Goal: Task Accomplishment & Management: Complete application form

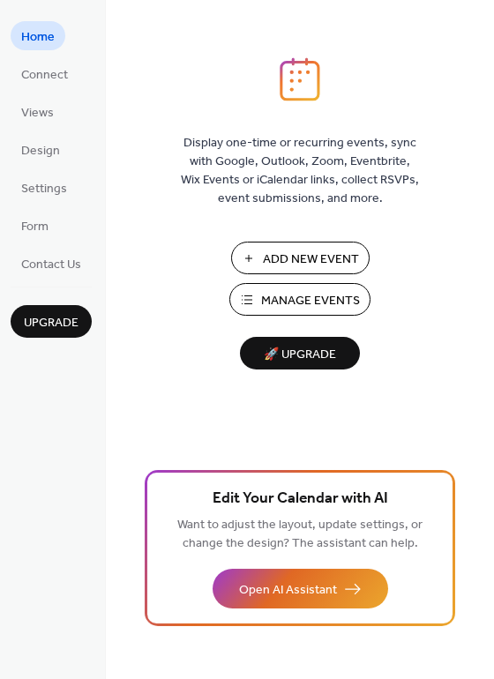
click at [301, 261] on span "Add New Event" at bounding box center [311, 259] width 96 height 19
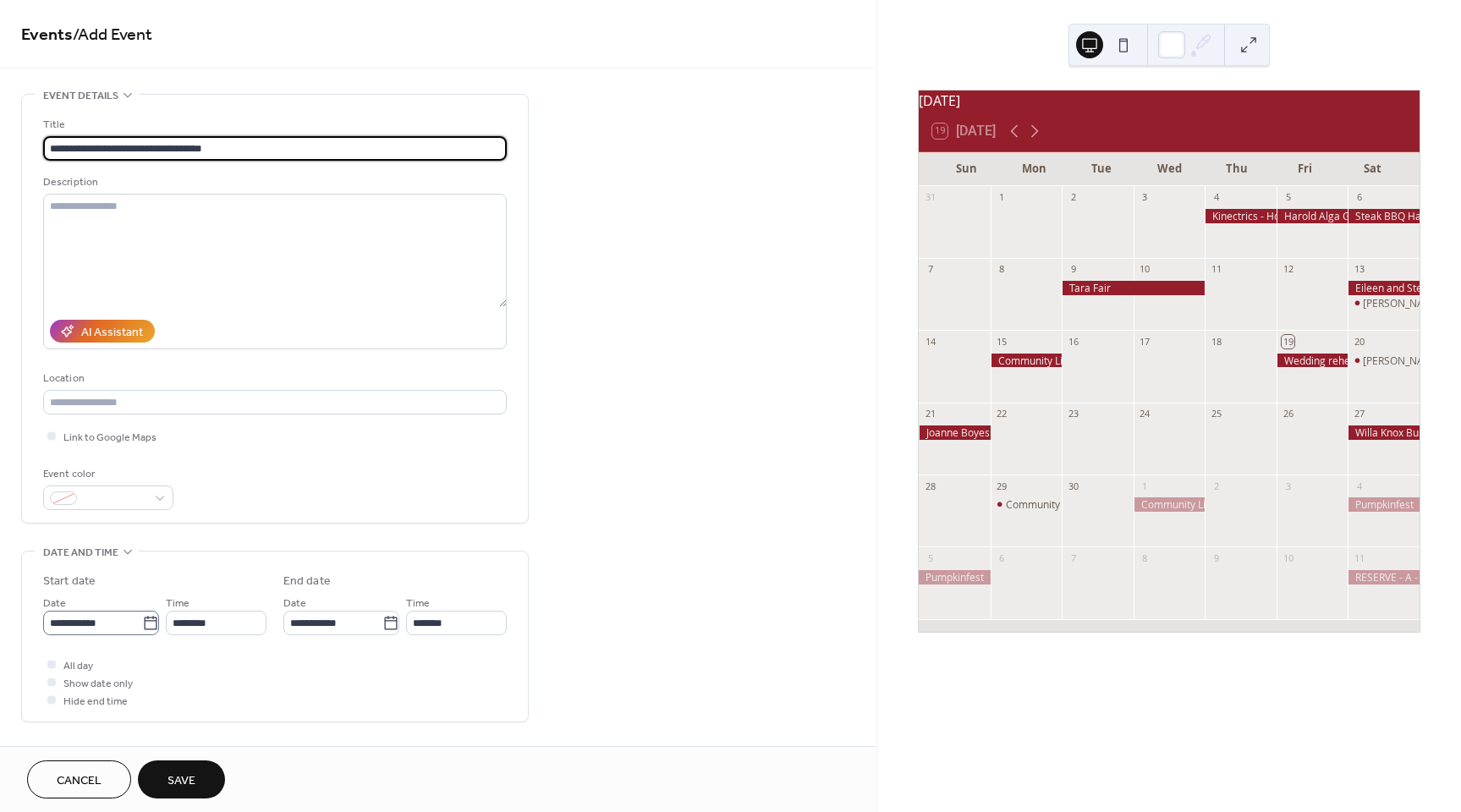
type input "**********"
click at [95, 623] on body "**********" at bounding box center [730, 406] width 1461 height 812
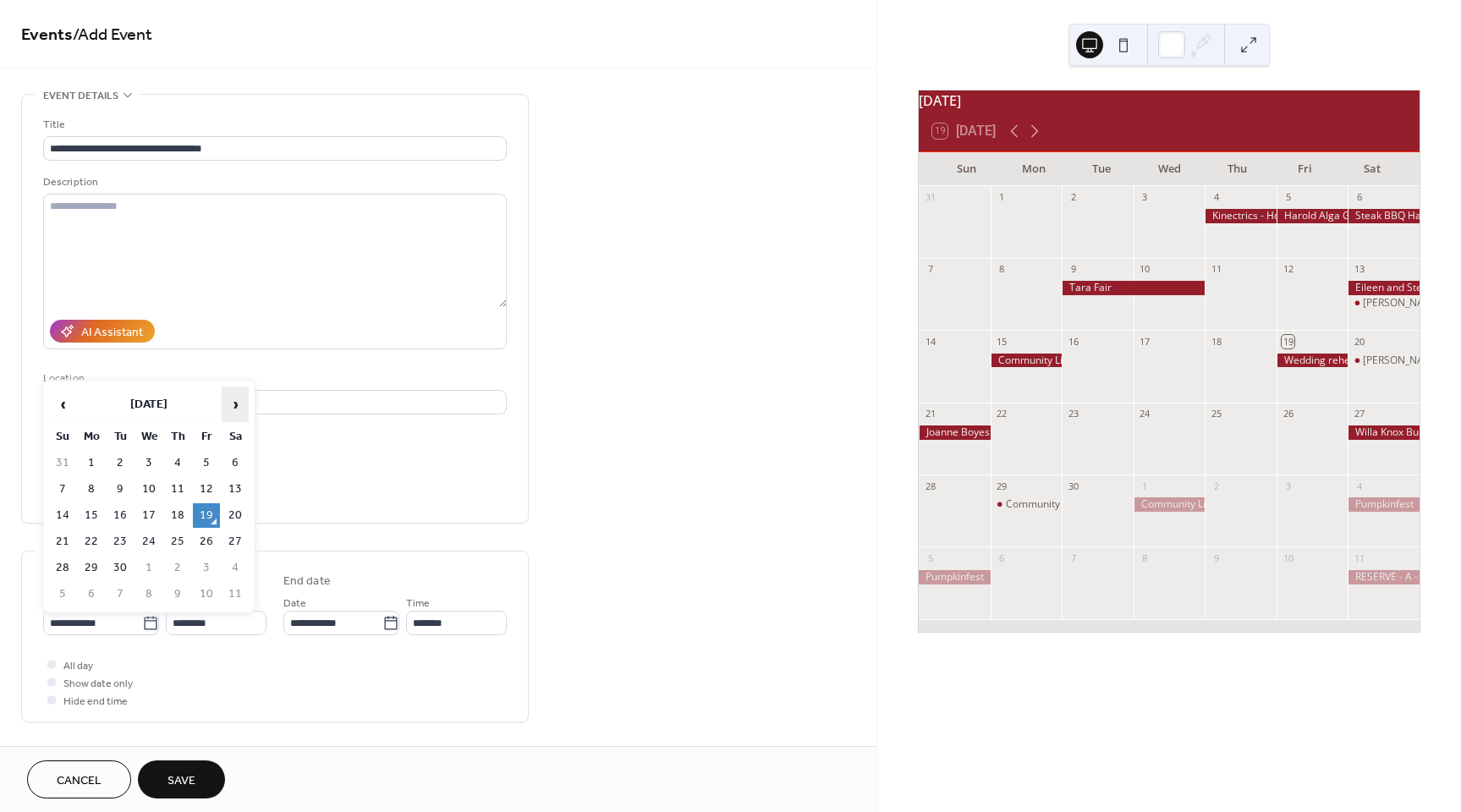
click at [241, 403] on span "›" at bounding box center [235, 404] width 25 height 34
click at [175, 546] on td "23" at bounding box center [178, 542] width 27 height 25
type input "**********"
click at [50, 666] on div at bounding box center [51, 663] width 9 height 9
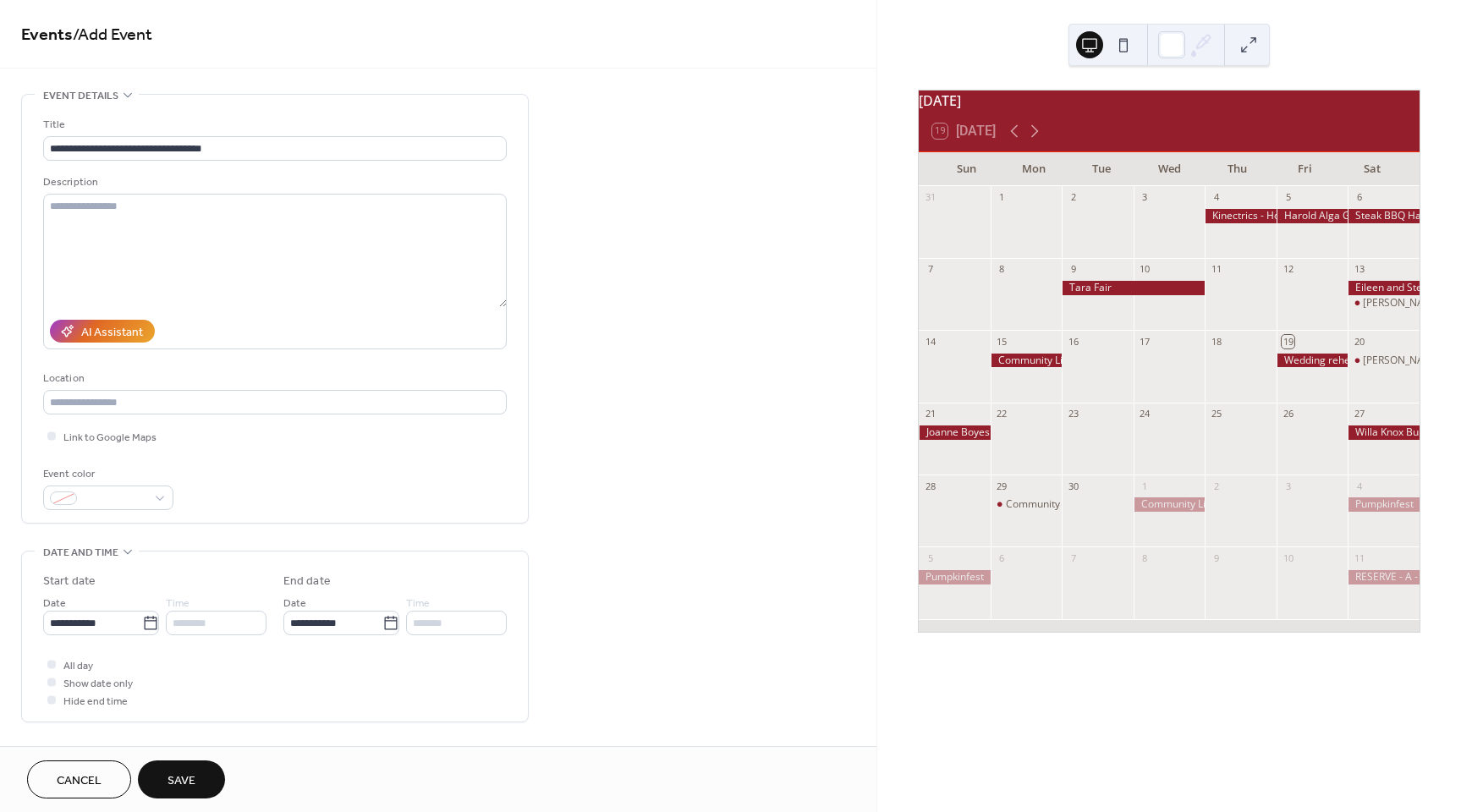
click at [185, 786] on span "Save" at bounding box center [181, 781] width 28 height 18
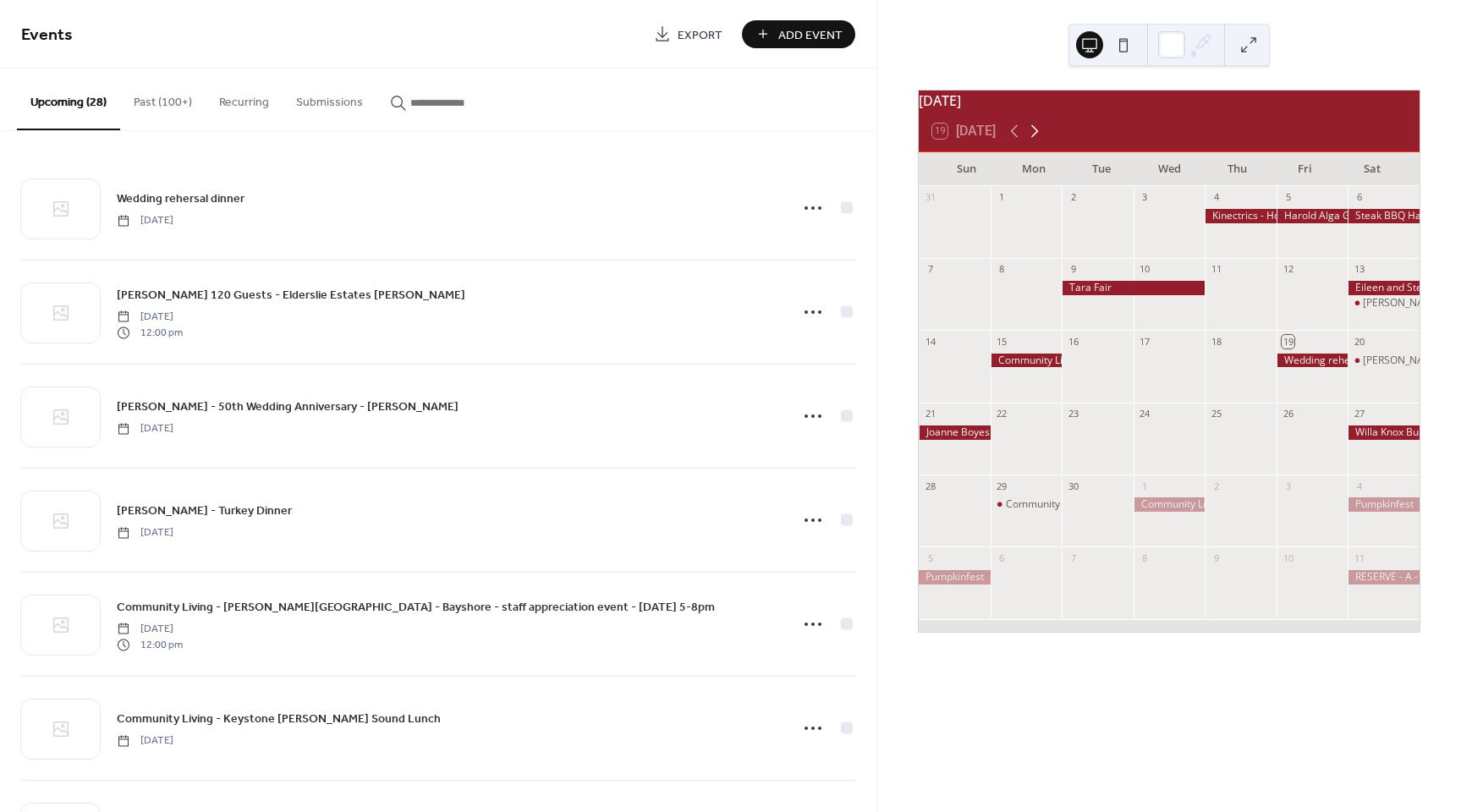
click at [1034, 141] on icon at bounding box center [1034, 131] width 20 height 20
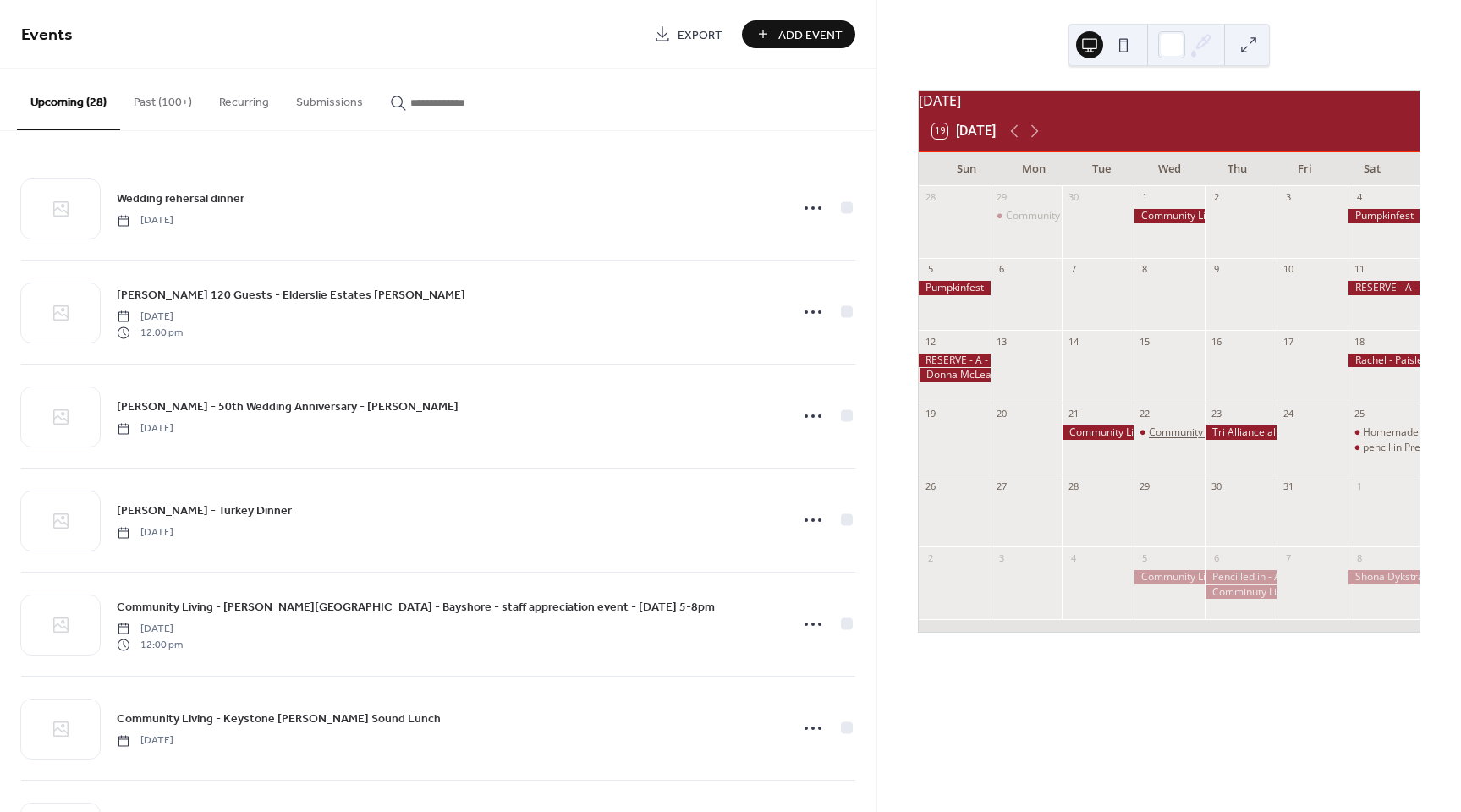
click at [1163, 440] on div "Community Living - Staff Appreciation Event - Wiarton - The Propeller club [DAT…" at bounding box center [1365, 432] width 433 height 14
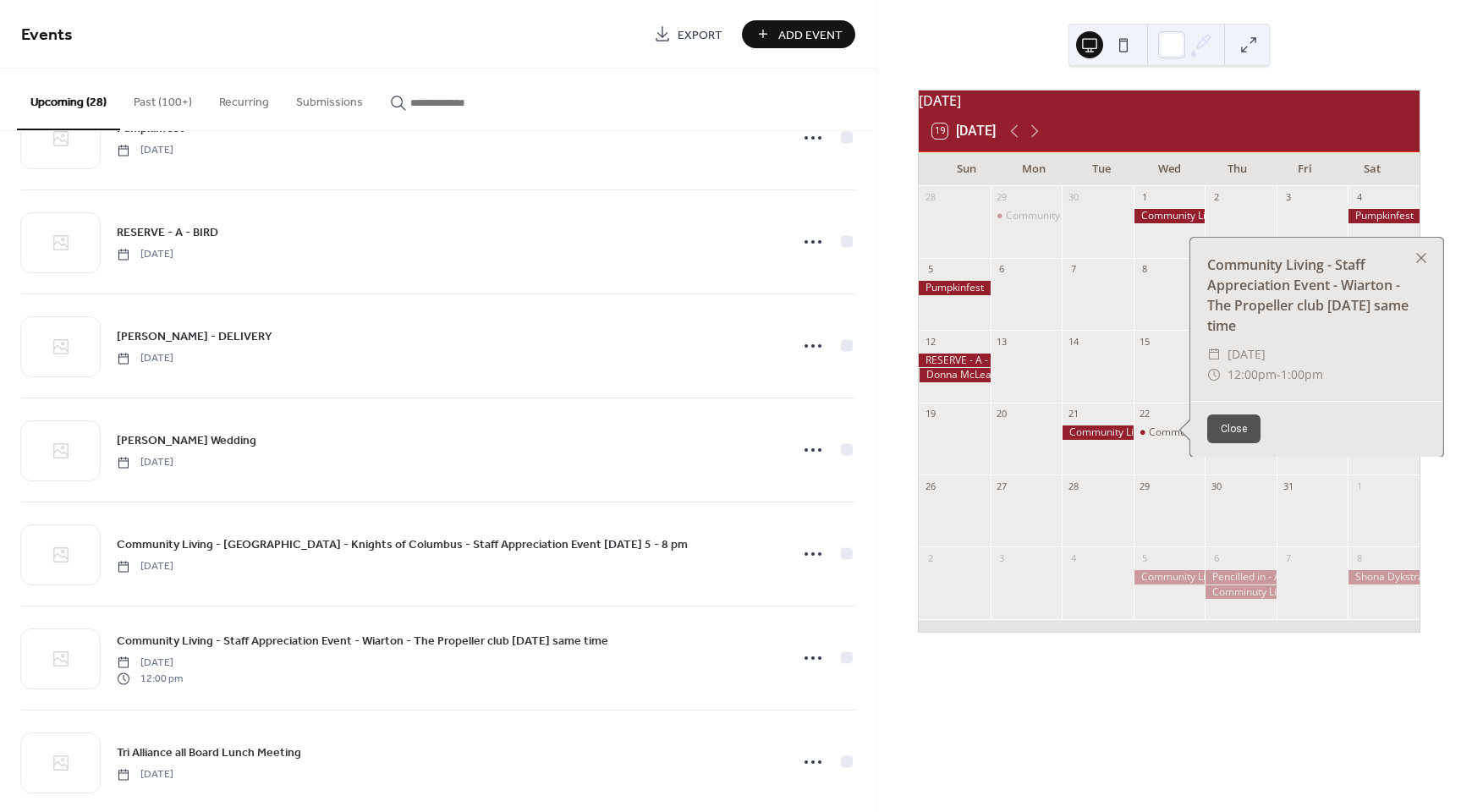
scroll to position [740, 0]
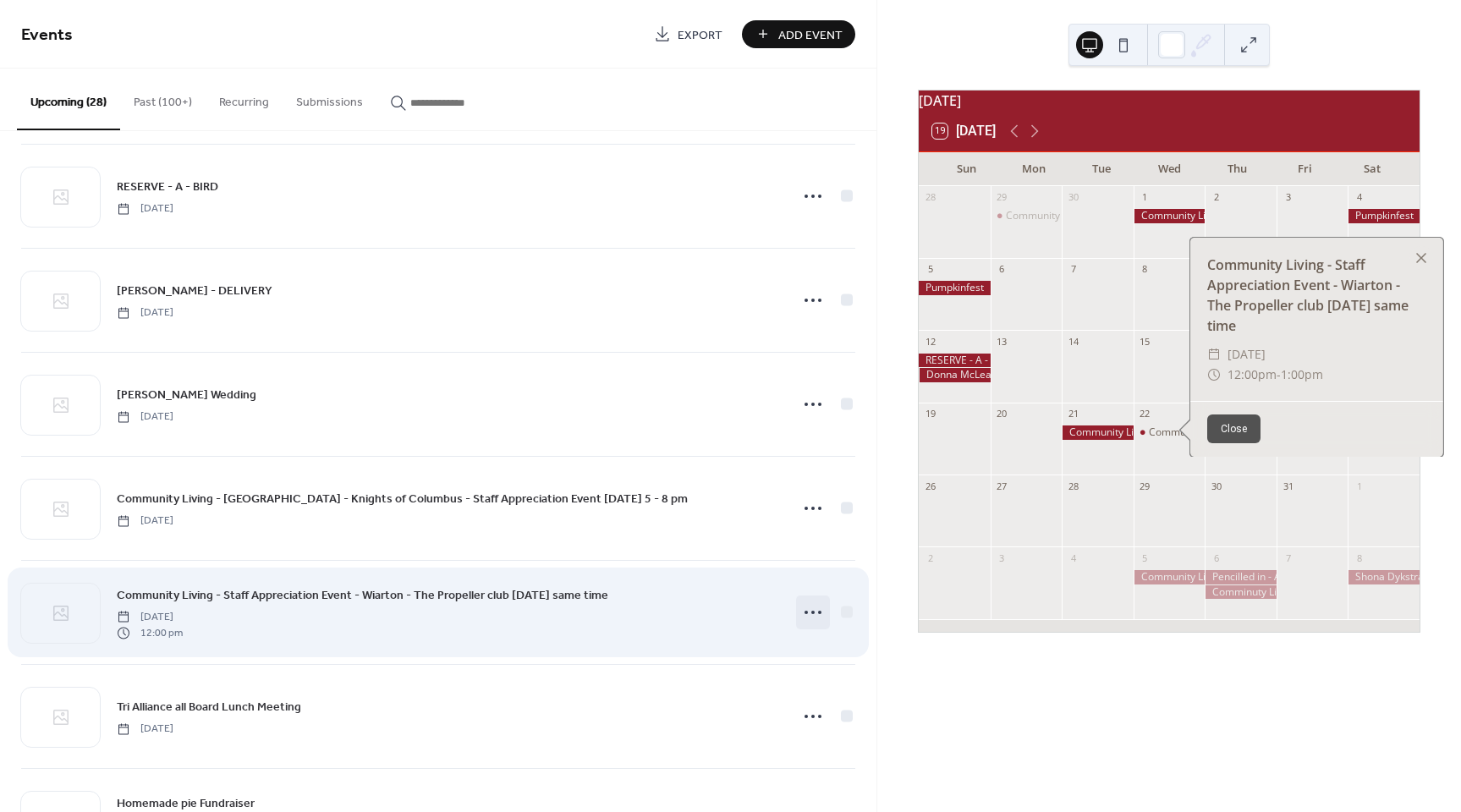
click at [805, 609] on icon at bounding box center [813, 612] width 27 height 27
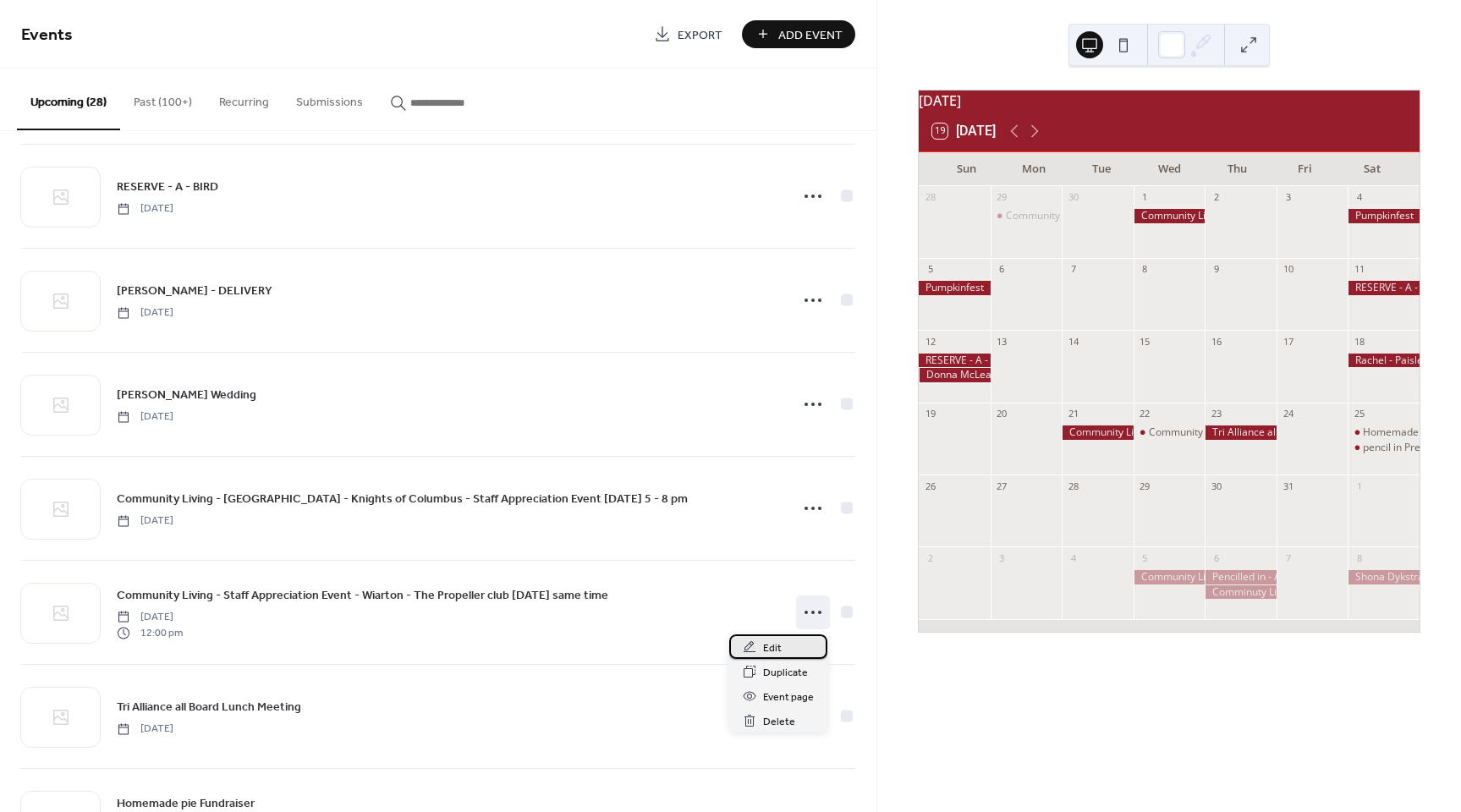
click at [795, 653] on div "Edit" at bounding box center [778, 647] width 98 height 25
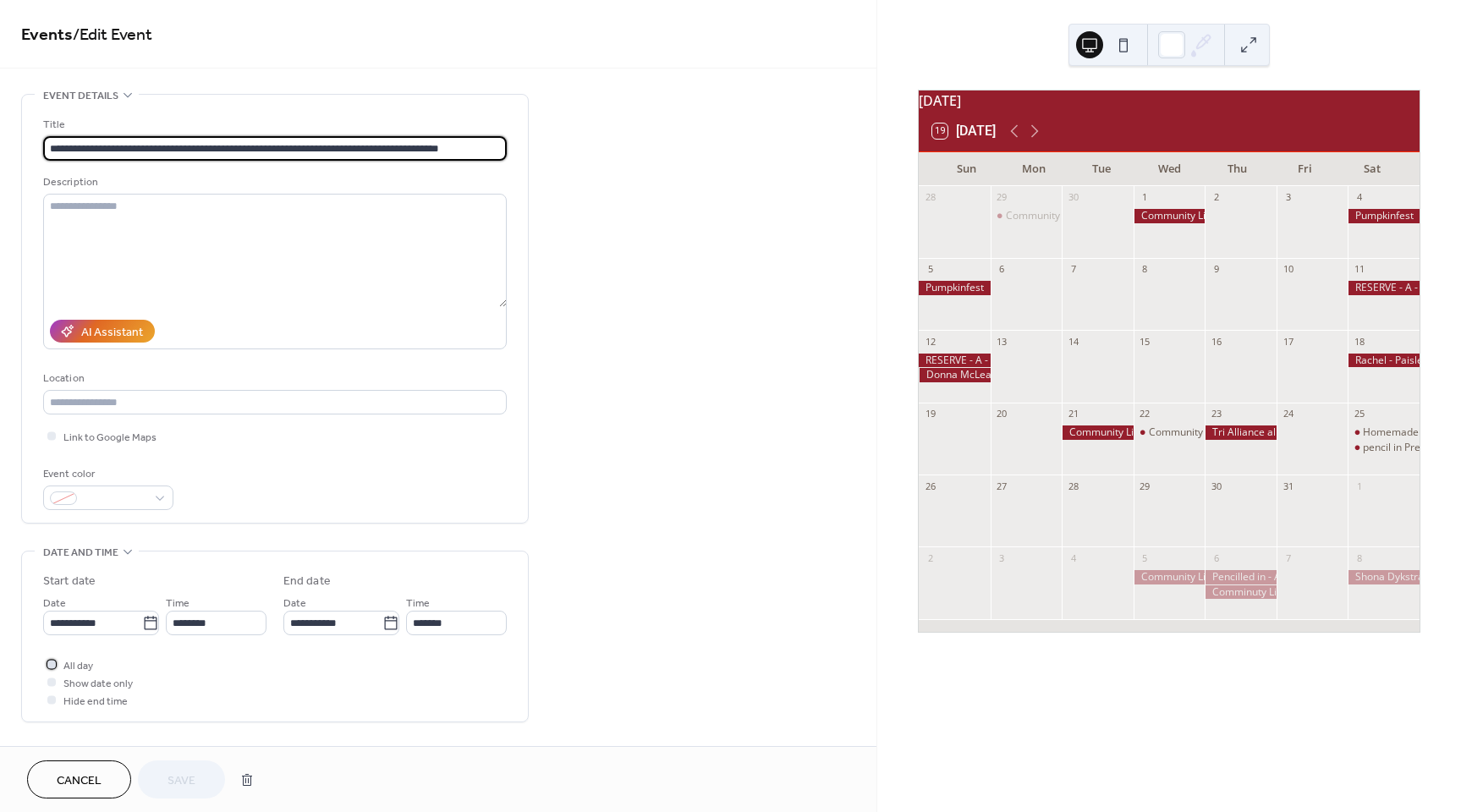
click at [47, 665] on div at bounding box center [51, 663] width 9 height 9
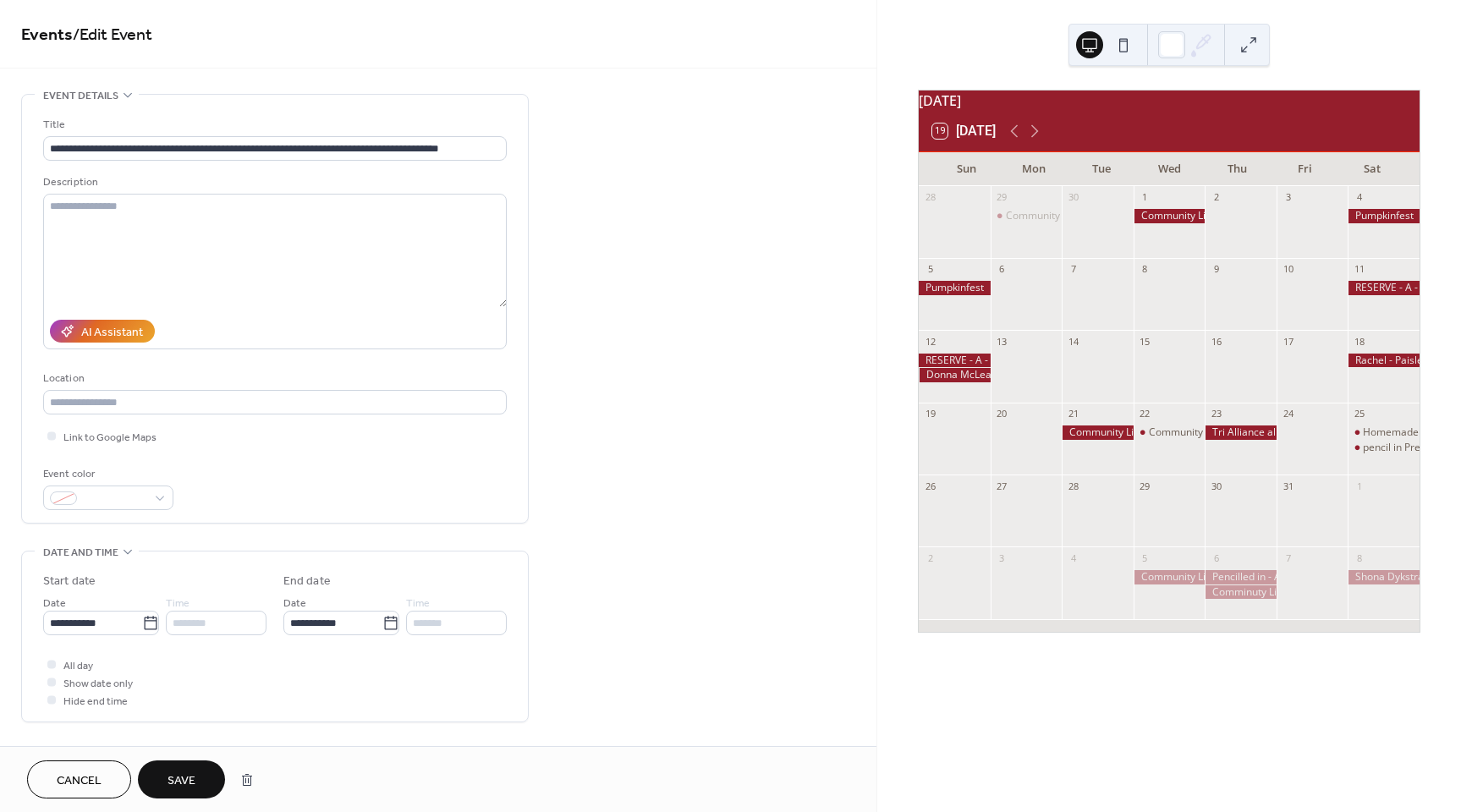
click at [181, 782] on span "Save" at bounding box center [181, 781] width 28 height 18
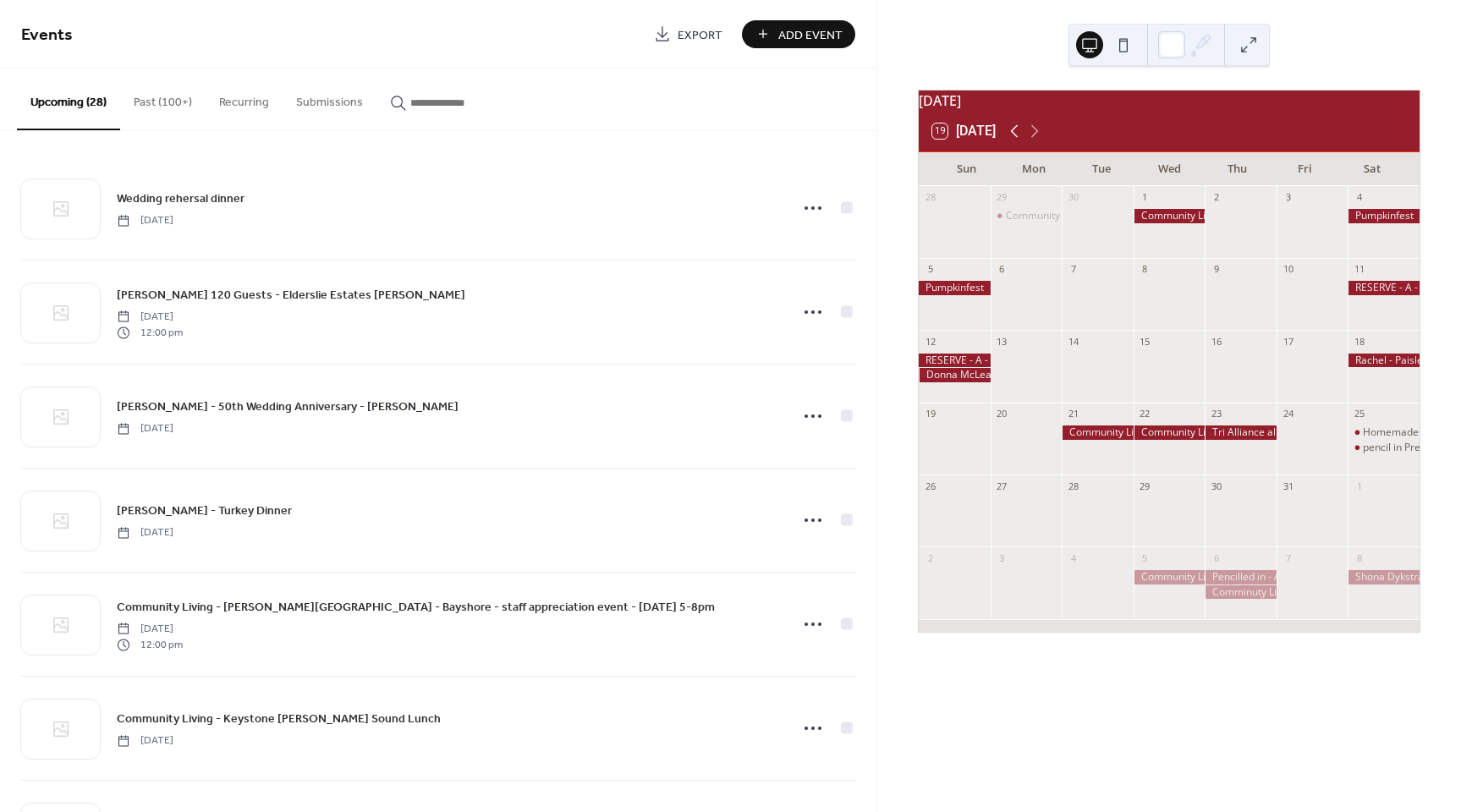
click at [1018, 141] on icon at bounding box center [1014, 131] width 20 height 20
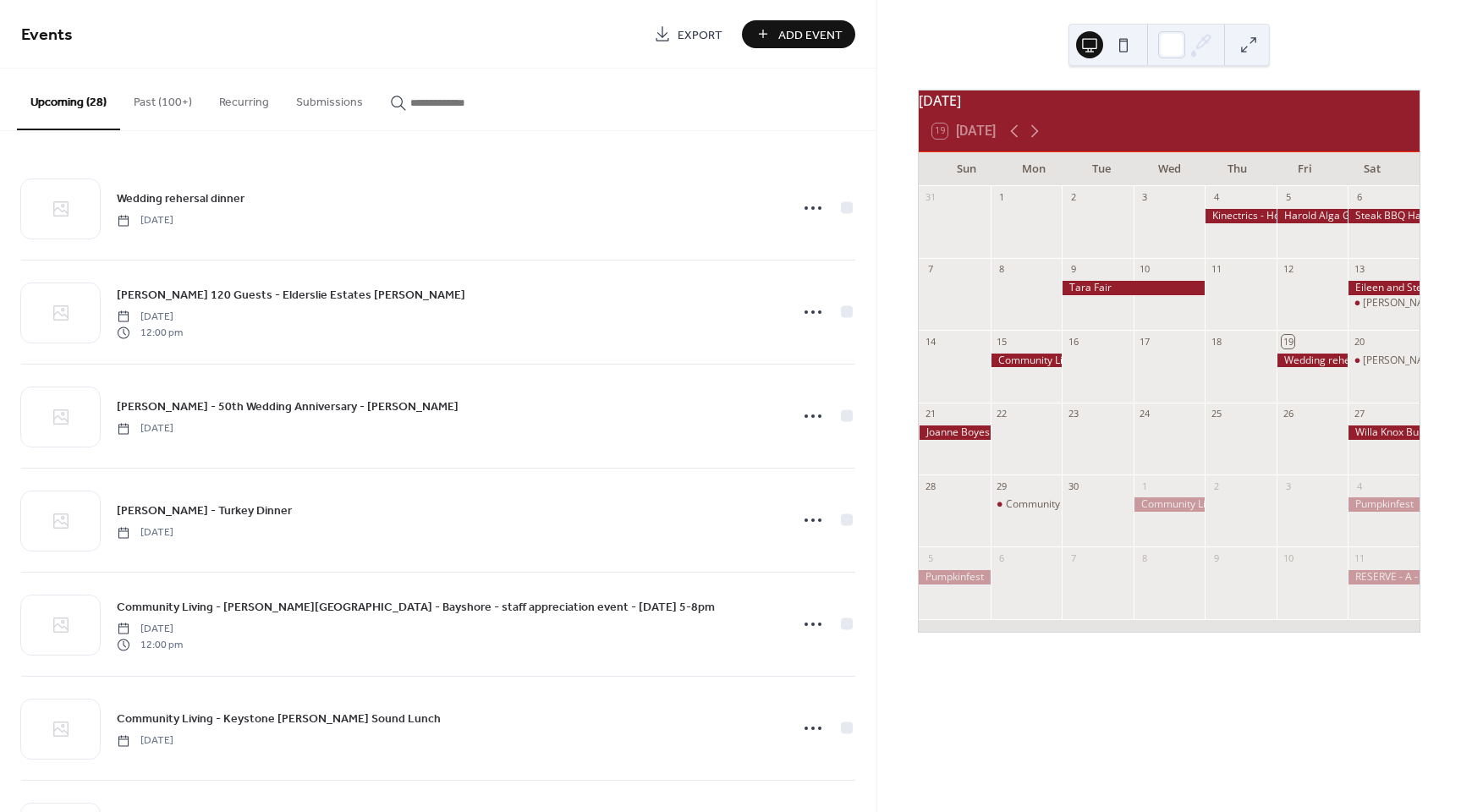
click at [154, 102] on button "Past (100+)" at bounding box center [162, 98] width 85 height 60
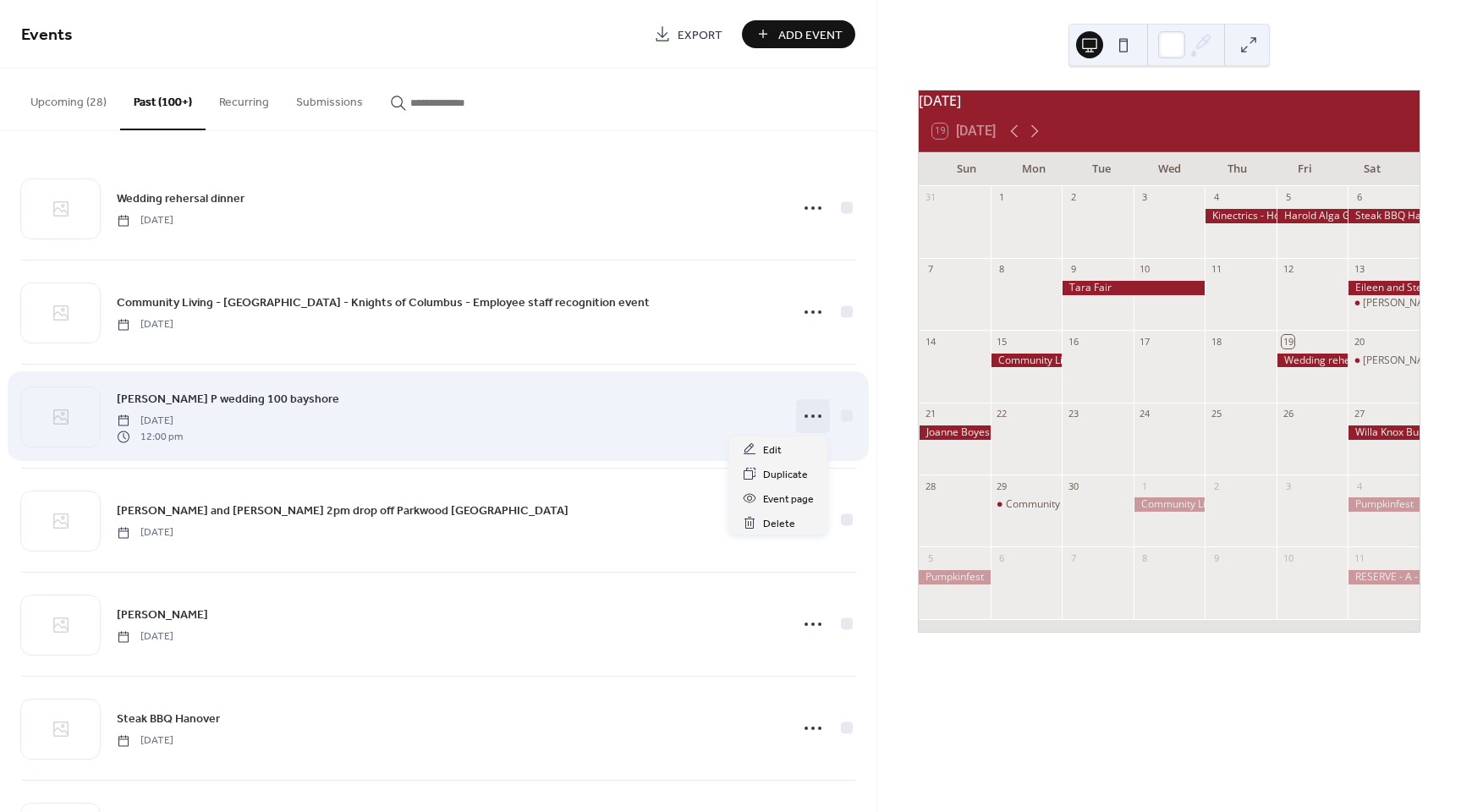
click at [804, 416] on icon at bounding box center [813, 417] width 27 height 27
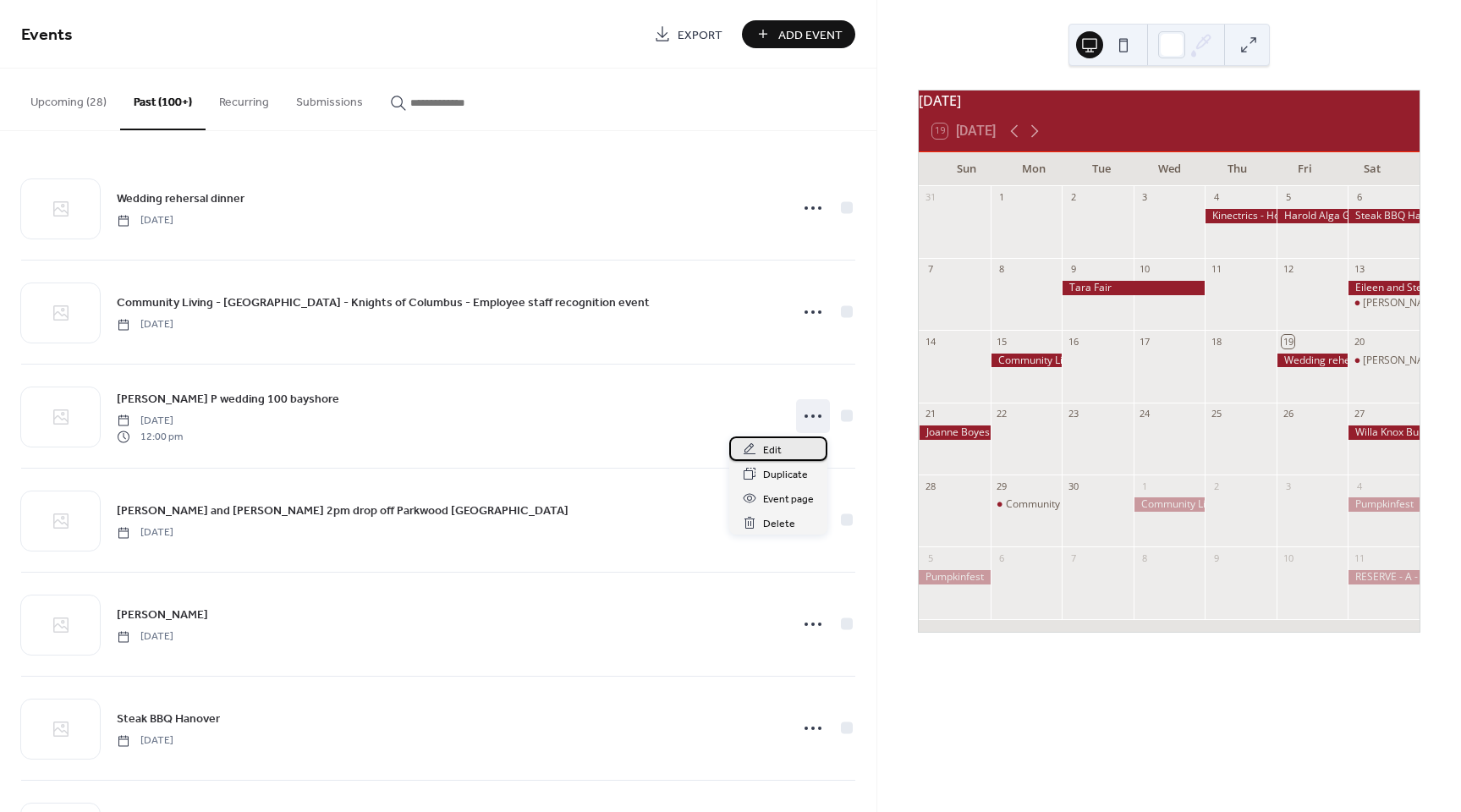
click at [778, 449] on span "Edit" at bounding box center [772, 450] width 18 height 18
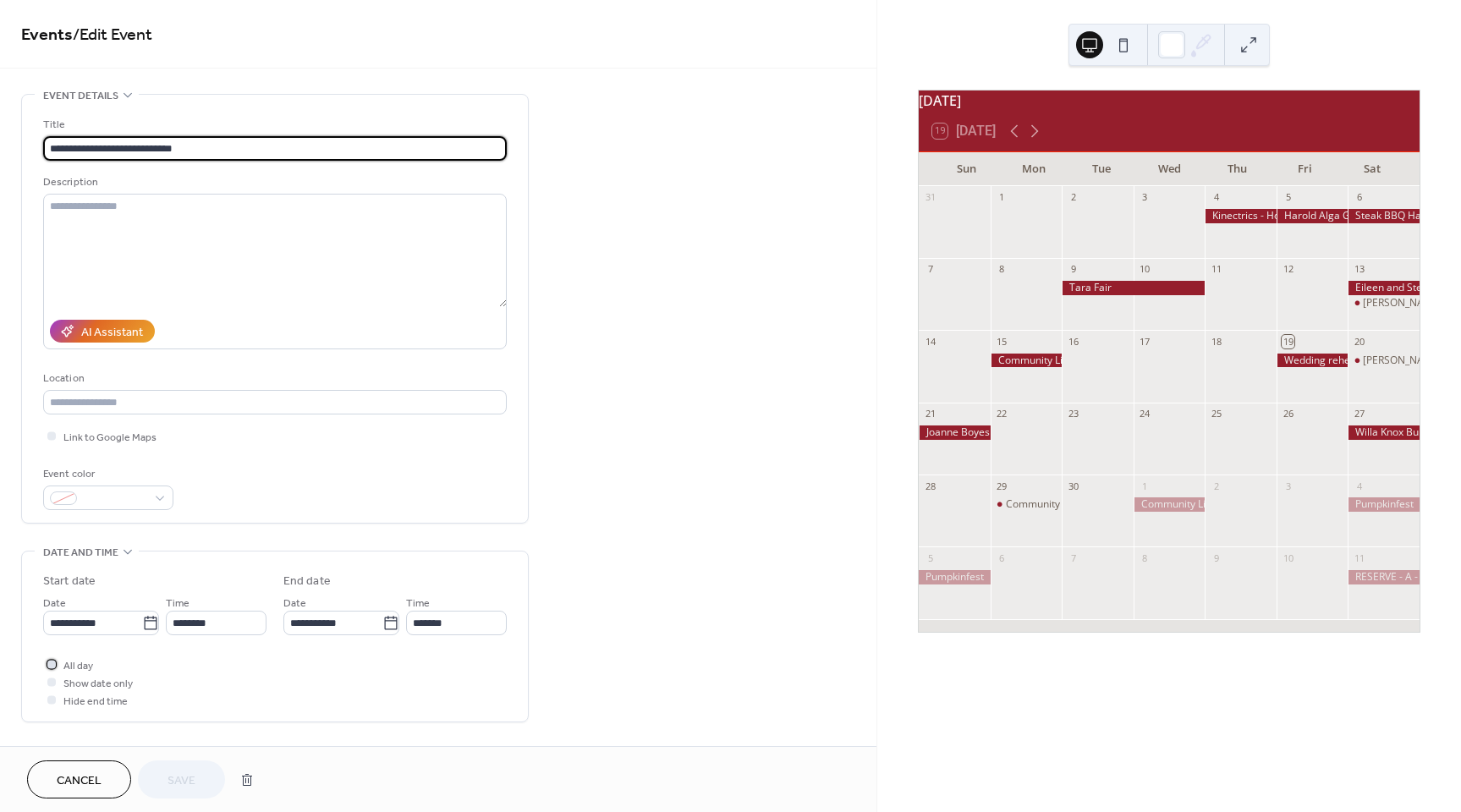
click at [47, 664] on div at bounding box center [51, 663] width 9 height 9
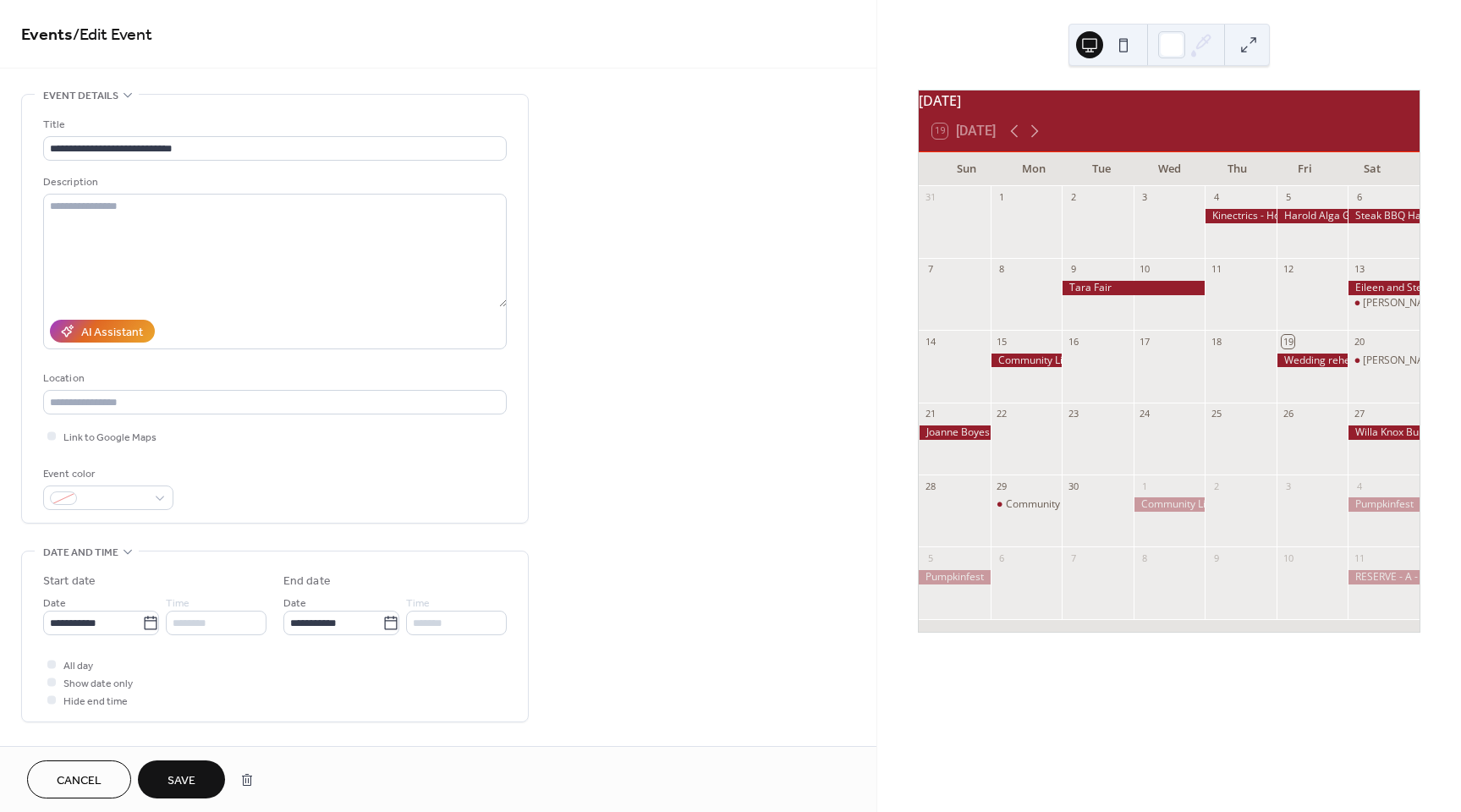
click at [173, 777] on span "Save" at bounding box center [181, 781] width 28 height 18
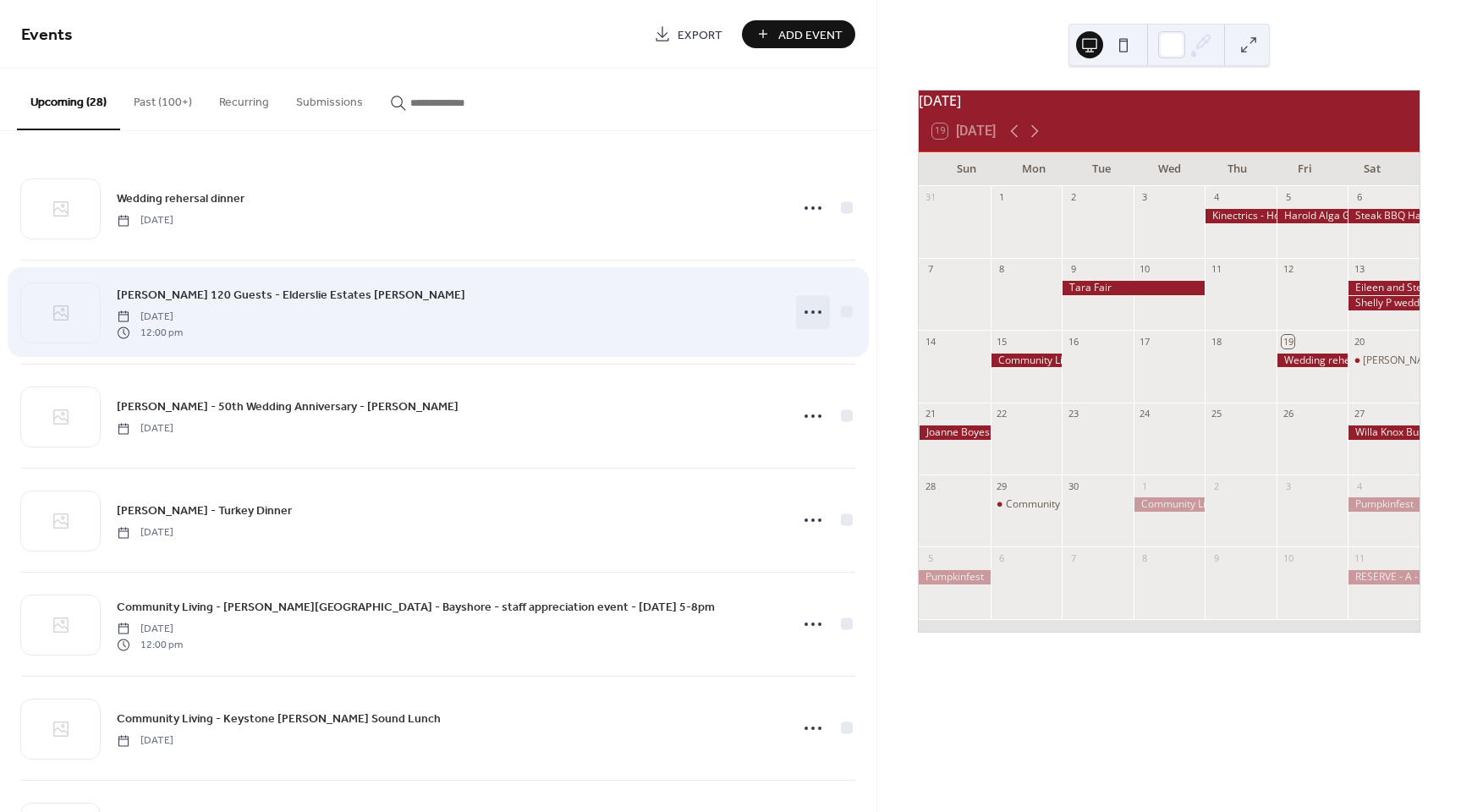
click at [802, 304] on icon at bounding box center [813, 312] width 27 height 27
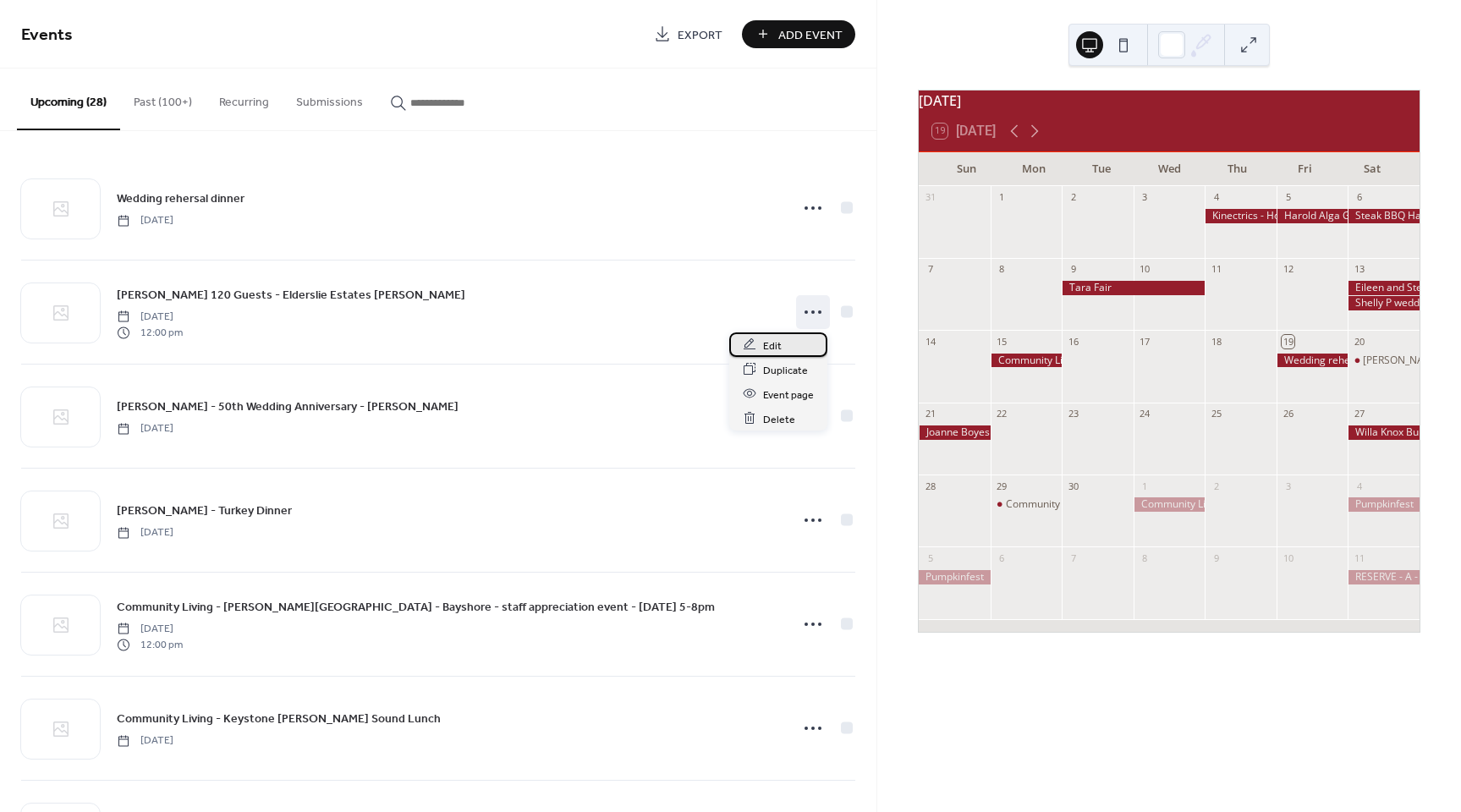
click at [791, 353] on div "Edit" at bounding box center [778, 345] width 98 height 25
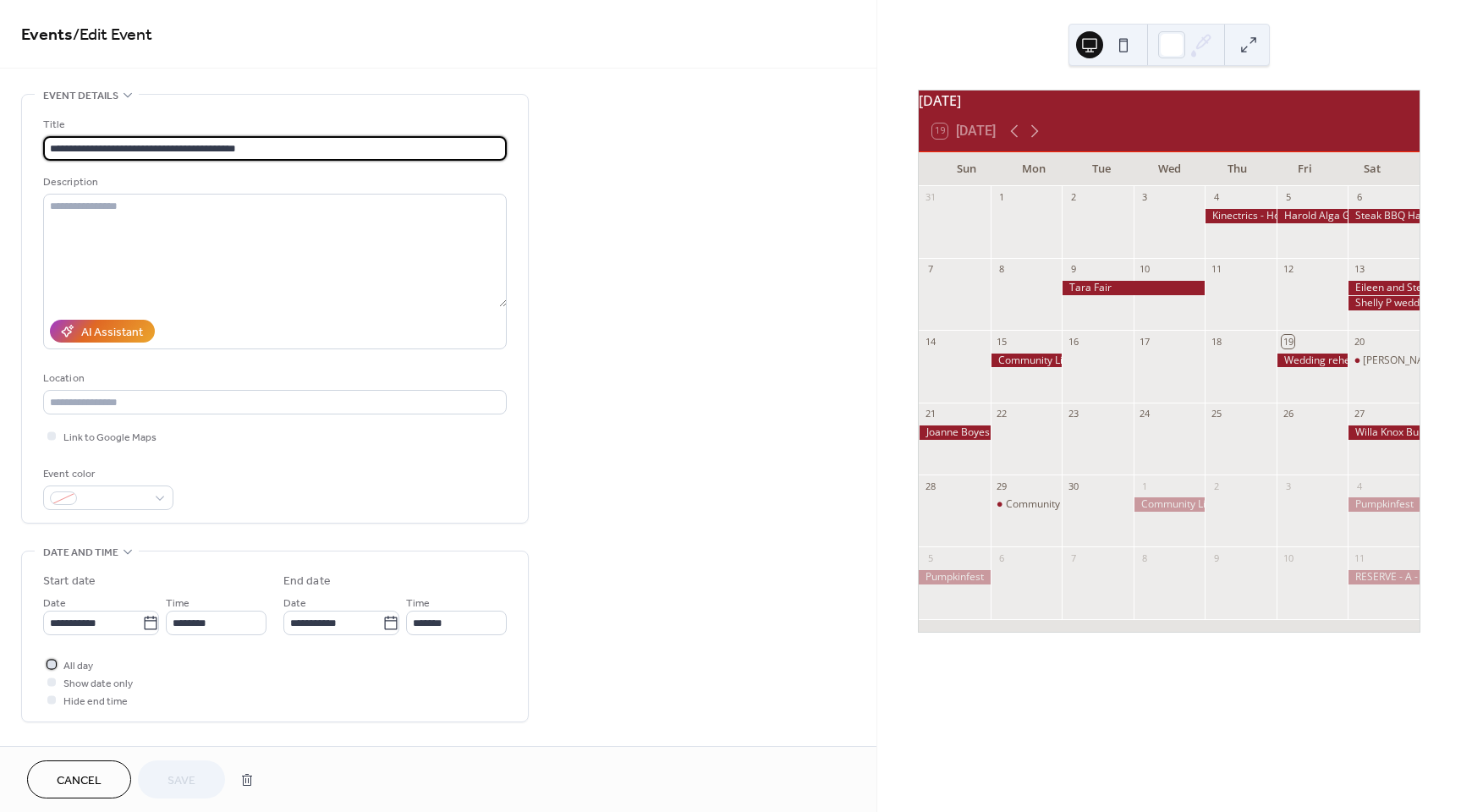
click at [47, 665] on div at bounding box center [51, 663] width 9 height 9
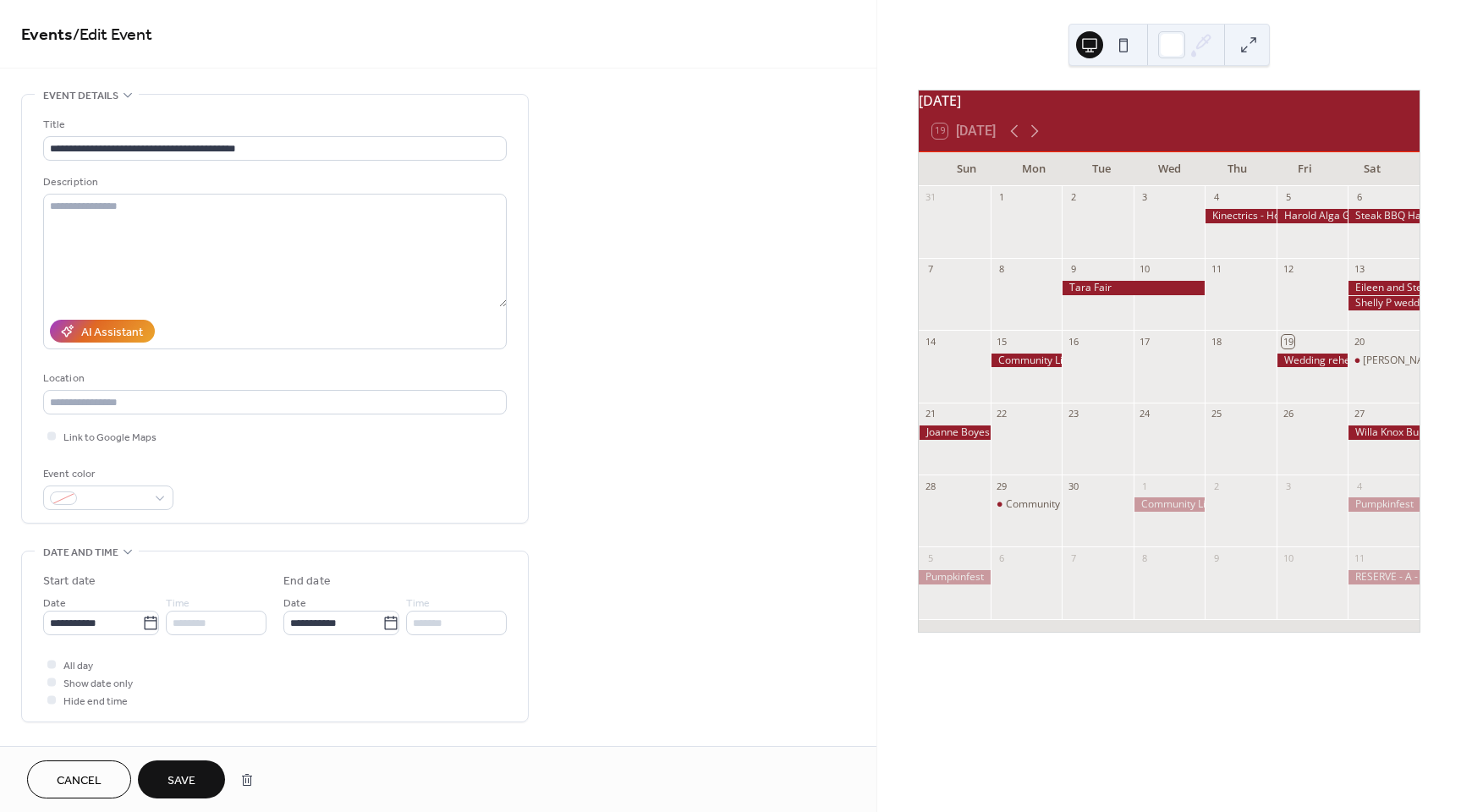
click at [181, 775] on span "Save" at bounding box center [181, 781] width 28 height 18
